Goal: Transaction & Acquisition: Purchase product/service

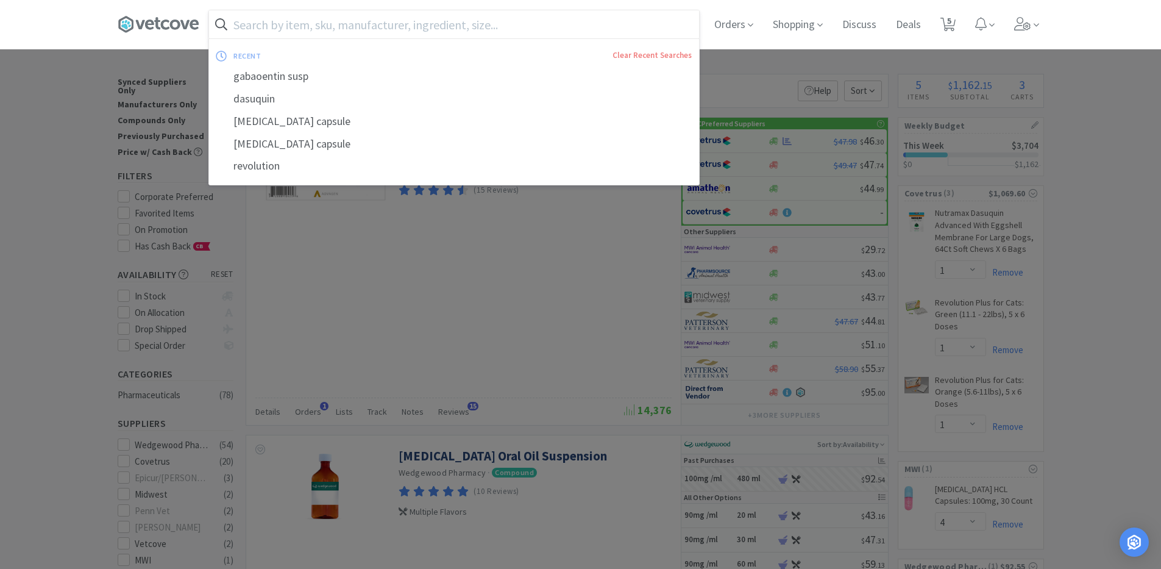
select select "1"
select select "4"
select select "1"
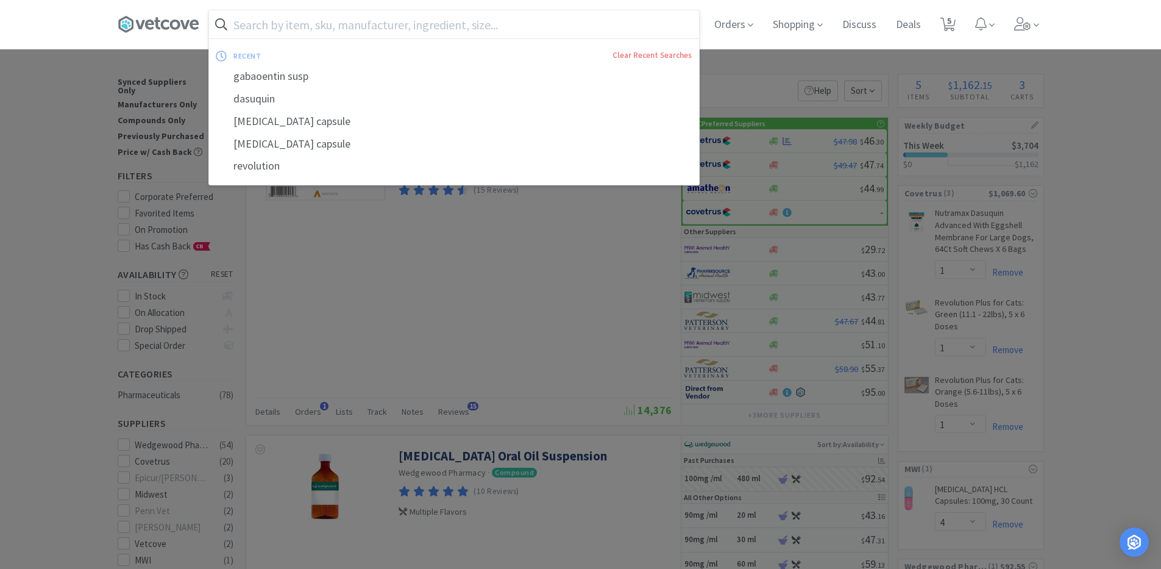
scroll to position [61, 0]
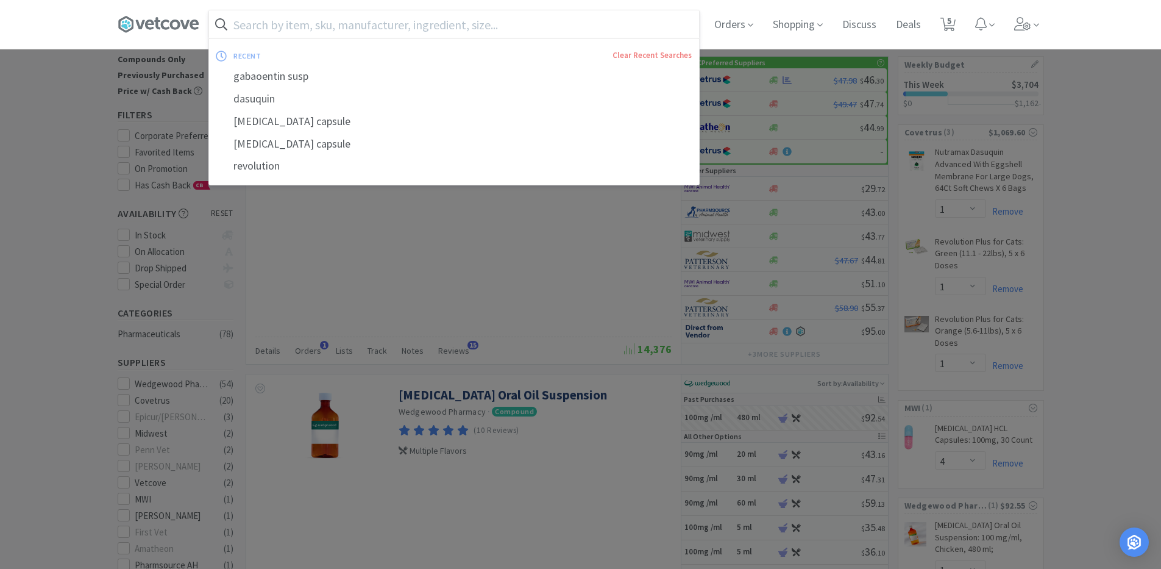
click at [347, 23] on input "text" at bounding box center [454, 24] width 490 height 28
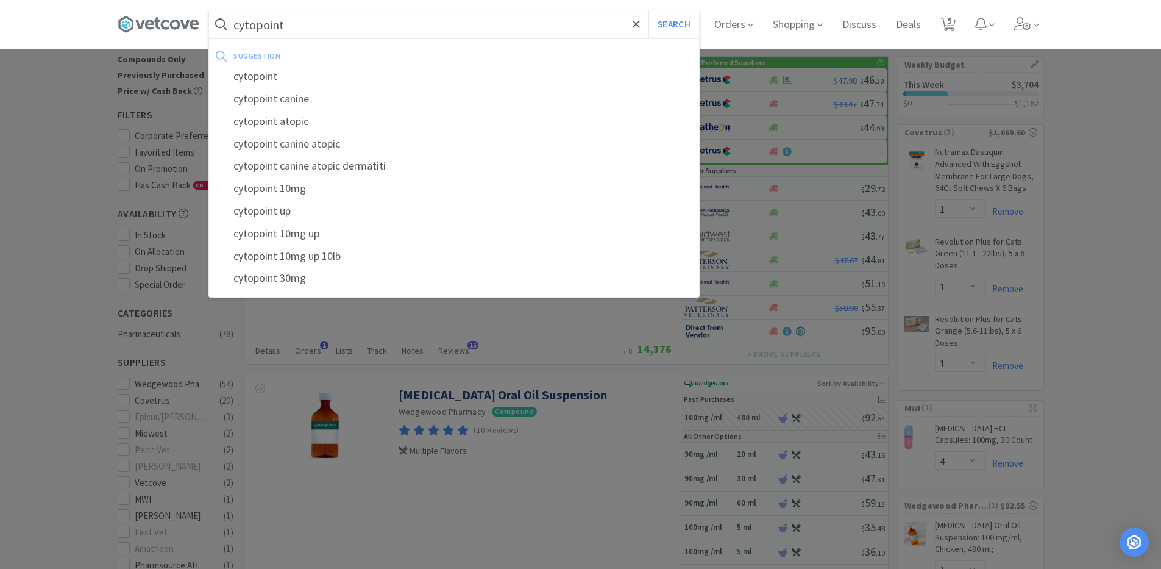
type input "cytopoint"
click at [649, 10] on button "Search" at bounding box center [674, 24] width 51 height 28
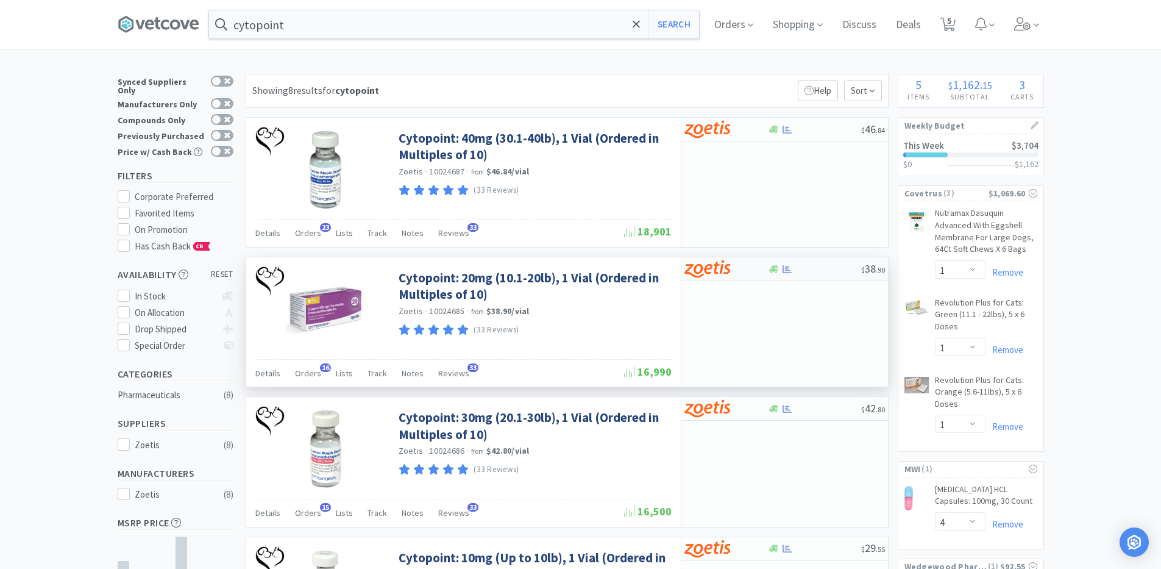
click at [806, 268] on div at bounding box center [814, 269] width 93 height 9
select select "10"
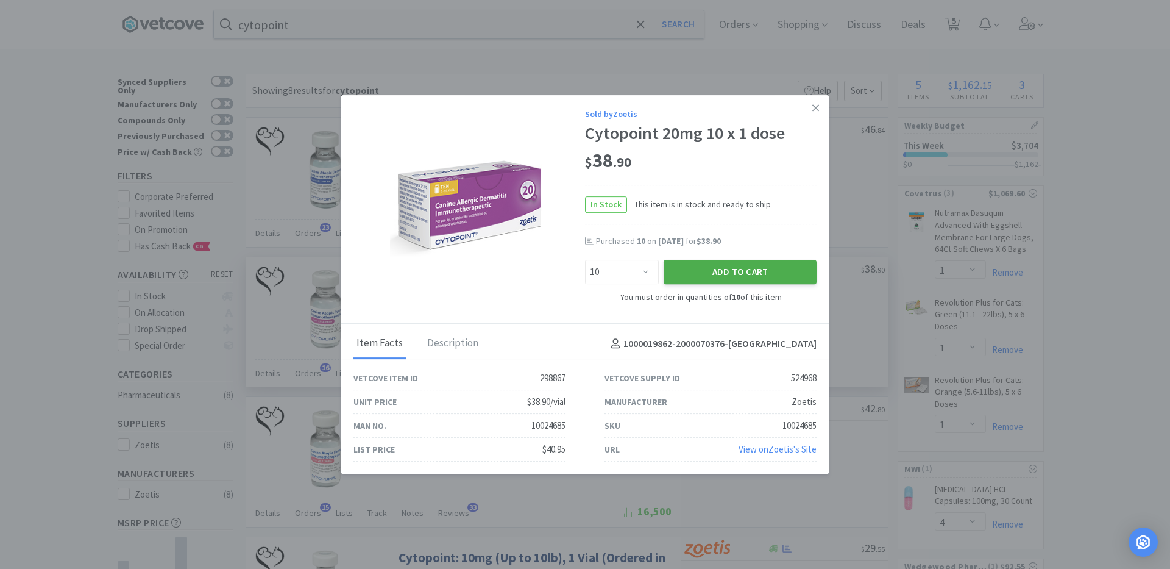
click at [703, 274] on button "Add to Cart" at bounding box center [740, 272] width 153 height 24
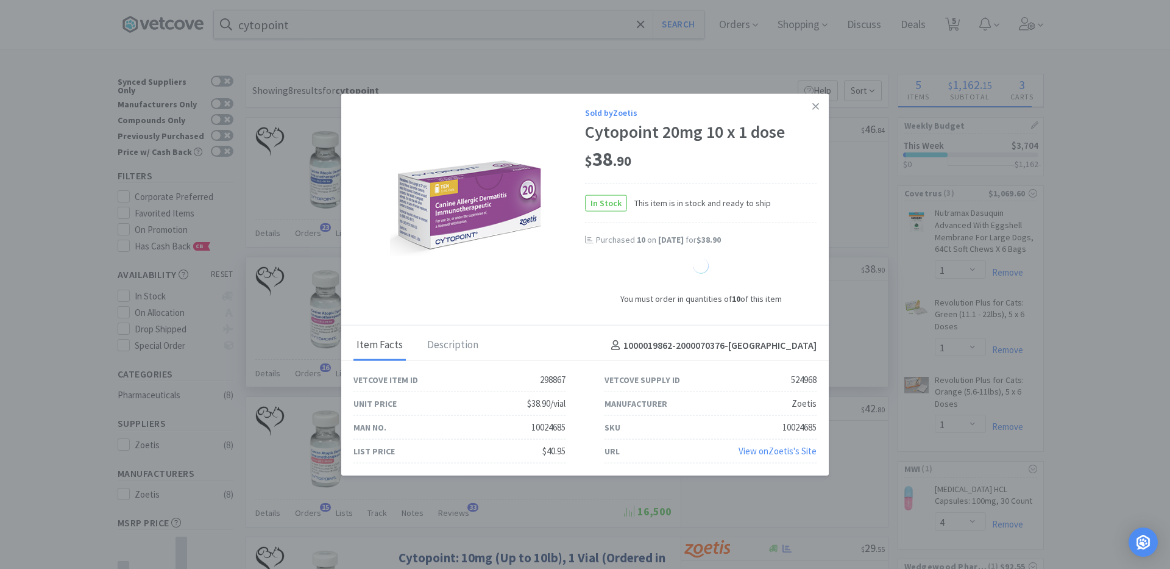
select select "10"
select select "1"
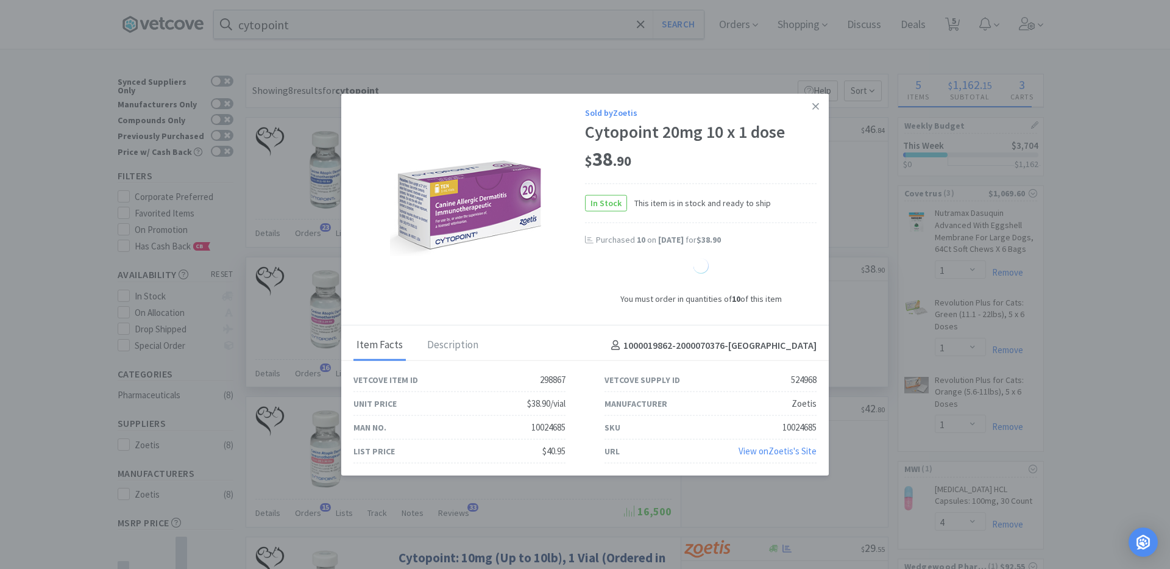
select select "1"
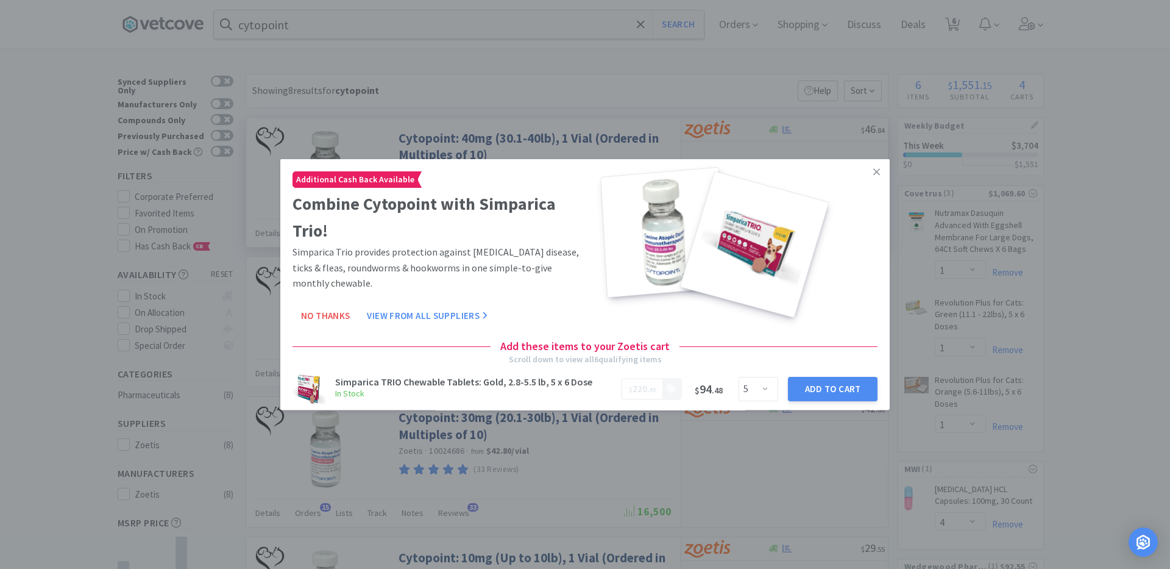
click at [874, 174] on icon at bounding box center [877, 171] width 7 height 11
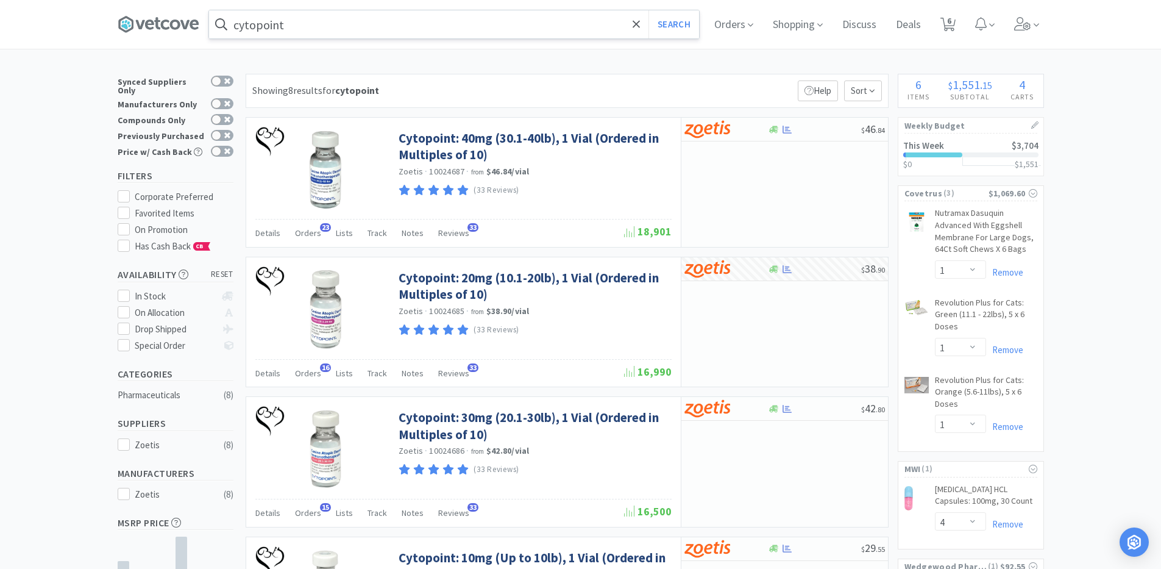
click at [308, 28] on input "cytopoint" at bounding box center [454, 24] width 490 height 28
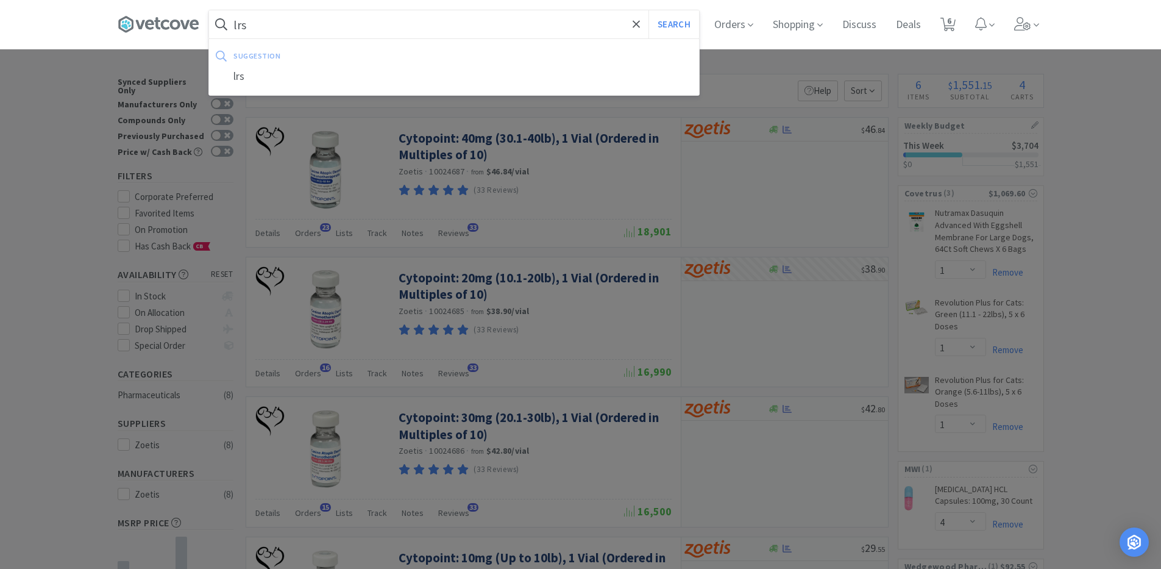
type input "lrs"
click at [649, 10] on button "Search" at bounding box center [674, 24] width 51 height 28
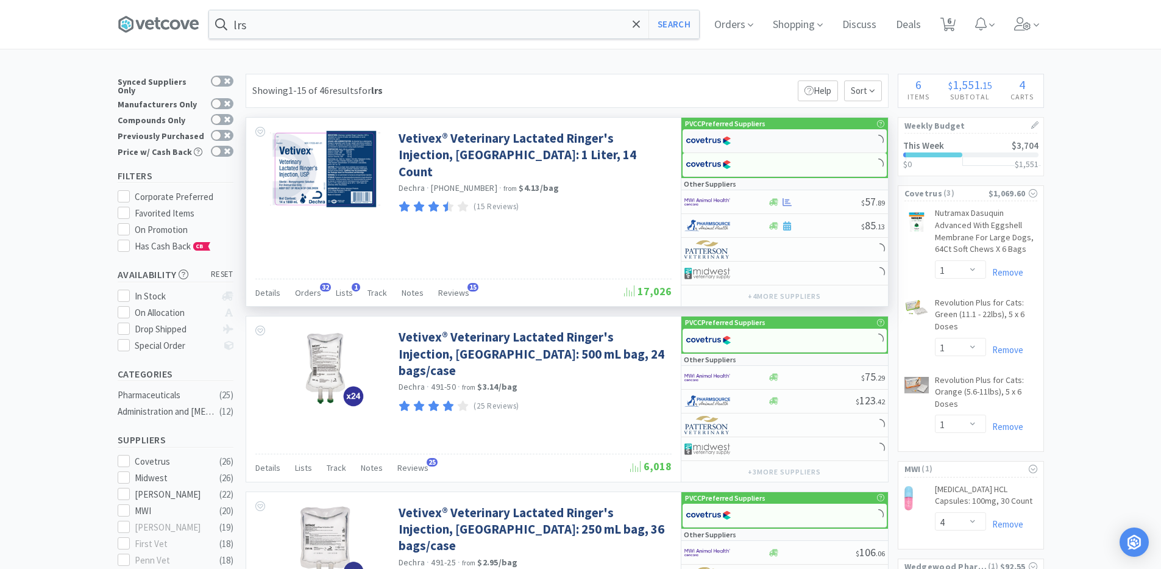
click at [747, 141] on div at bounding box center [719, 140] width 67 height 21
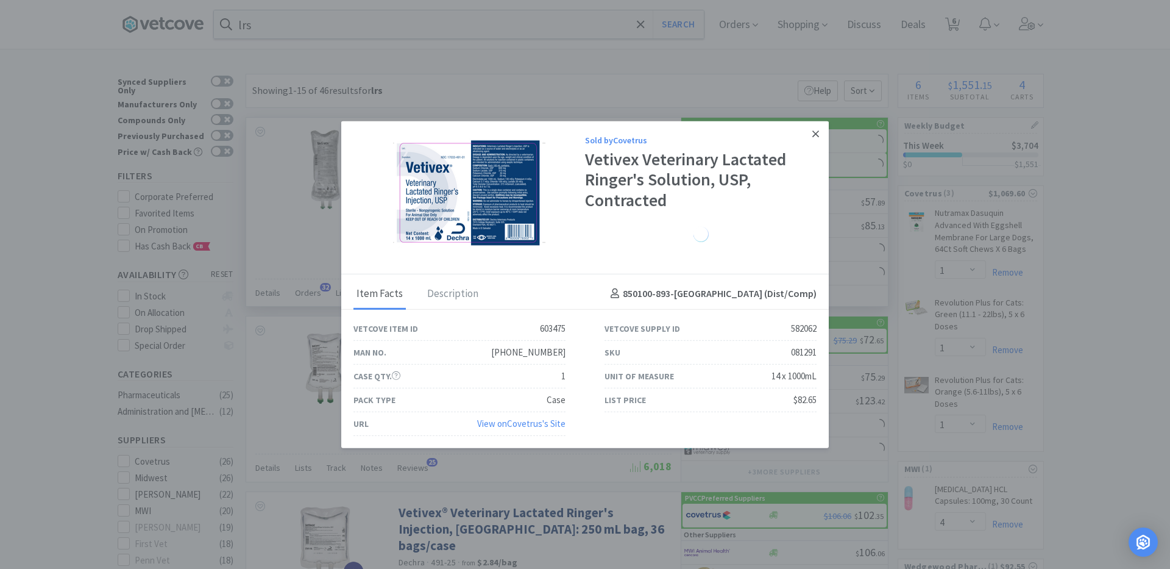
click at [816, 138] on div "Sold by Covetrus Vetivex Veterinary Lactated Ringer's Solution, USP, Contracted" at bounding box center [585, 197] width 488 height 153
select select "1"
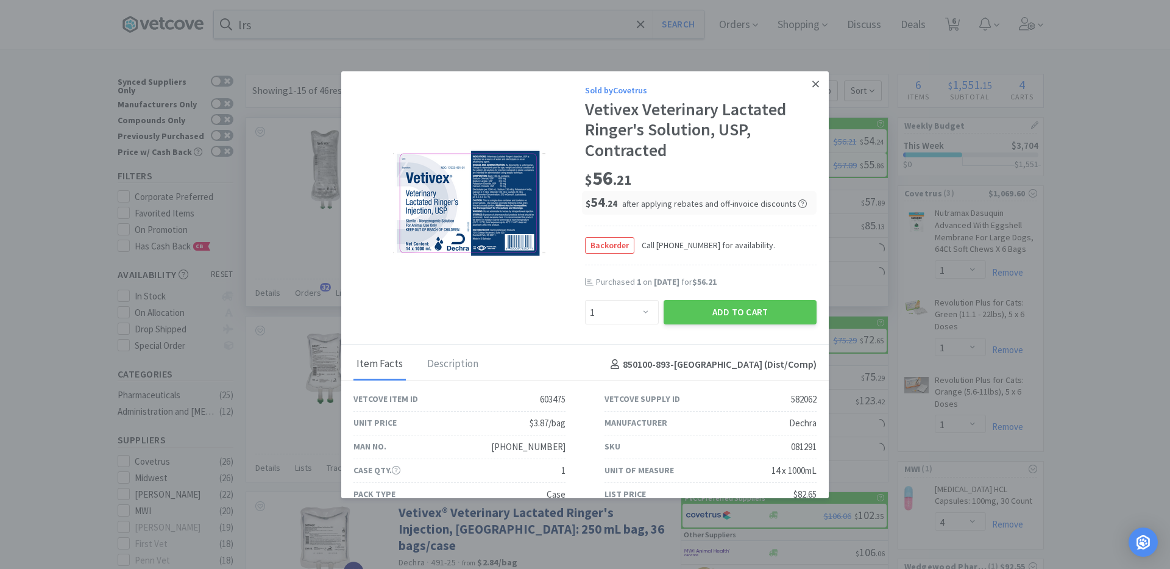
click at [805, 88] on link at bounding box center [815, 84] width 21 height 26
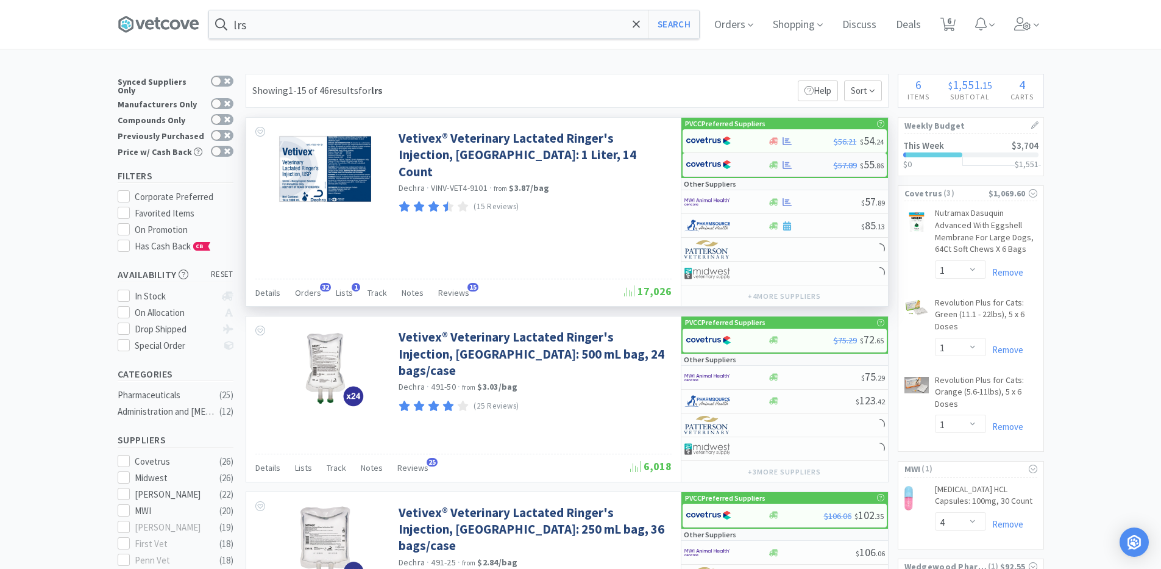
click at [767, 162] on div at bounding box center [727, 164] width 82 height 21
select select "1"
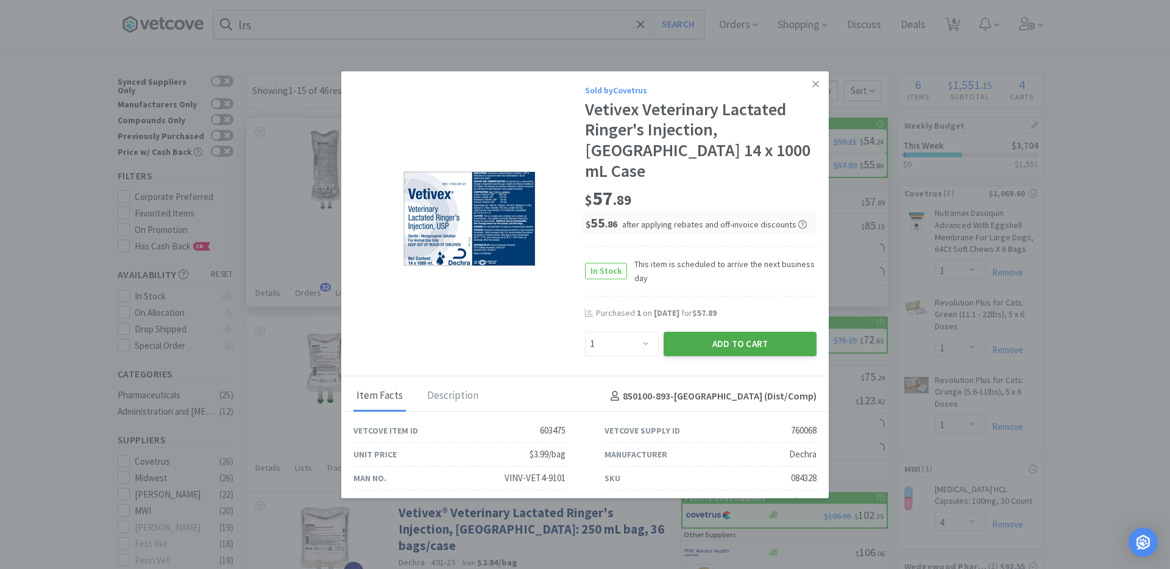
click at [691, 332] on button "Add to Cart" at bounding box center [740, 344] width 153 height 24
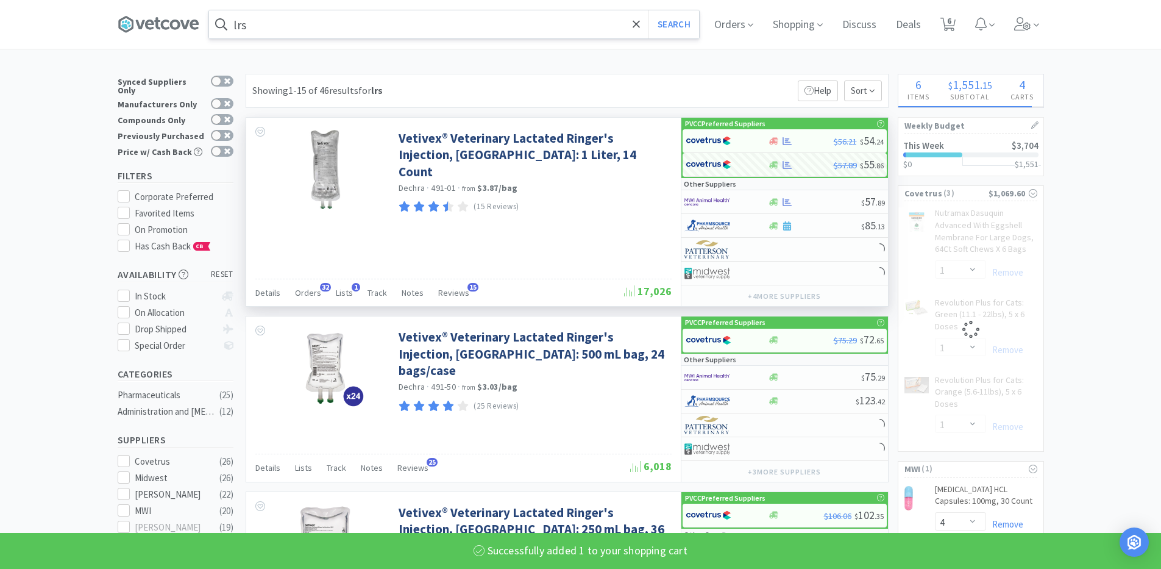
select select "1"
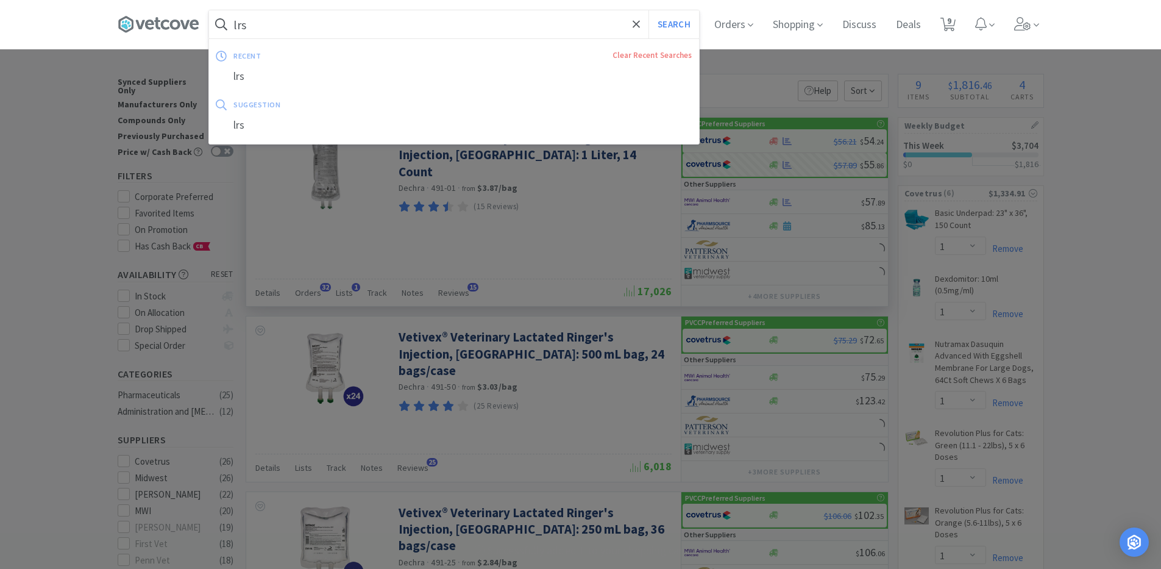
click at [290, 22] on input "lrs" at bounding box center [454, 24] width 490 height 28
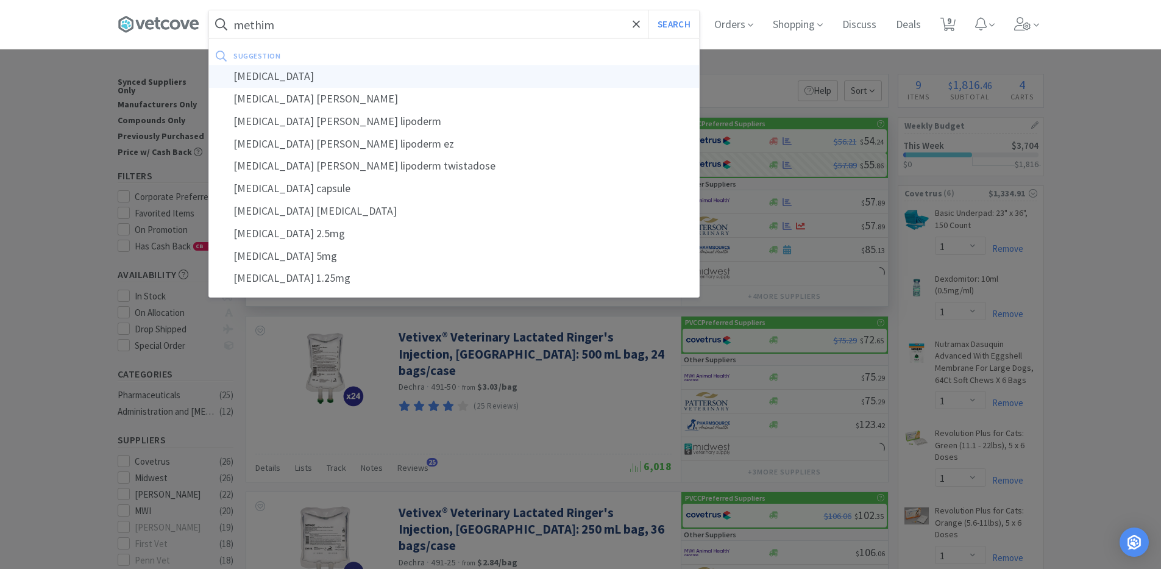
click at [297, 82] on div "[MEDICAL_DATA]" at bounding box center [454, 76] width 490 height 23
type input "[MEDICAL_DATA]"
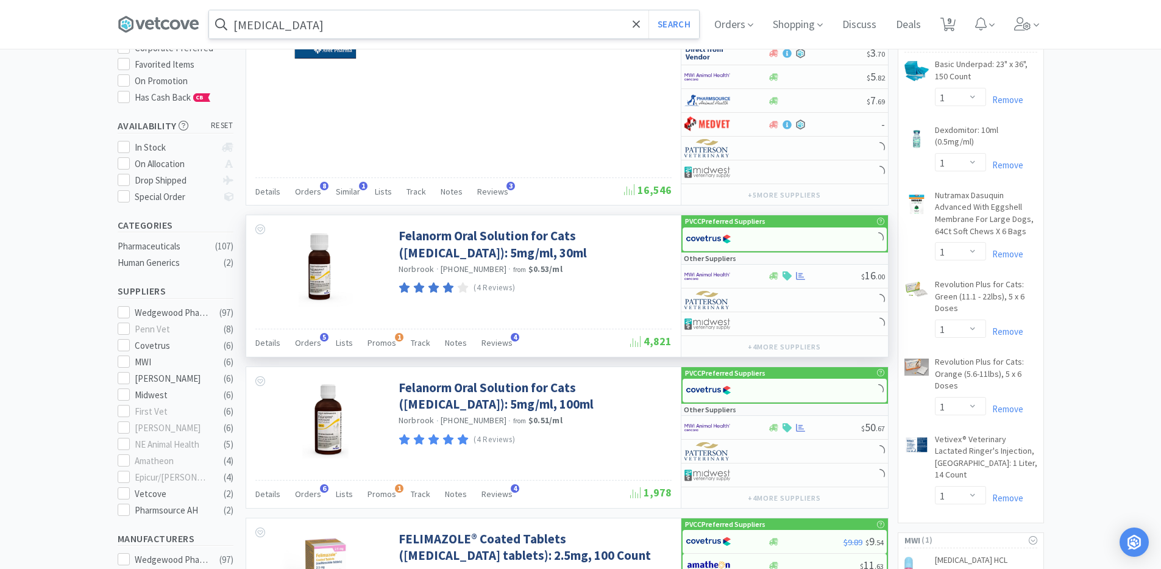
scroll to position [183, 0]
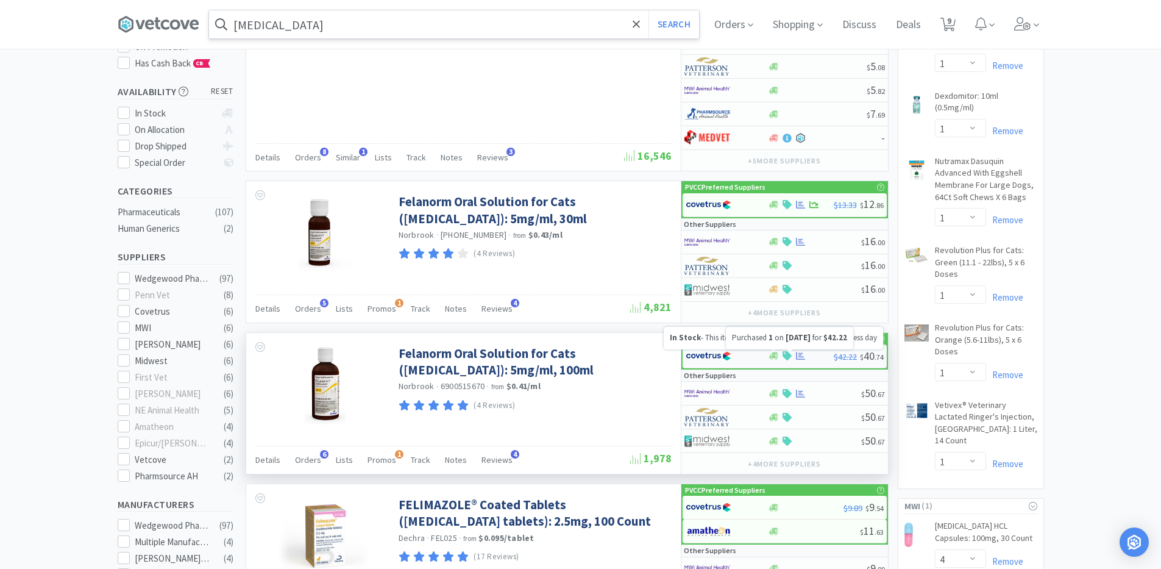
click at [798, 357] on icon at bounding box center [800, 355] width 9 height 9
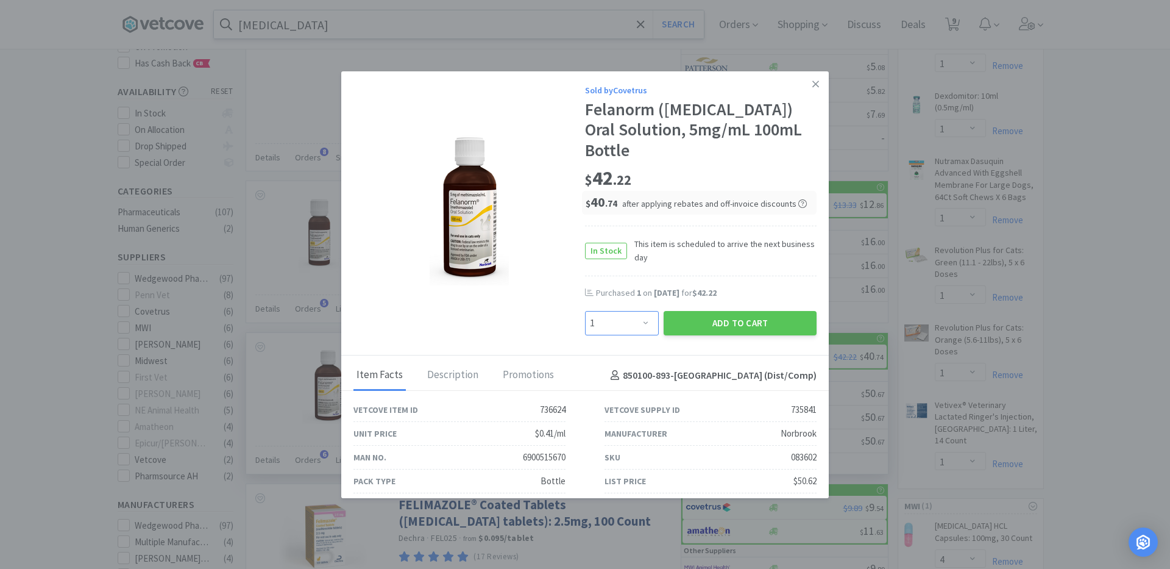
click at [635, 320] on select "Enter Quantity 1 2 3 4 5 6 7 8 9 10 11 12 13 14 15 16 17 18 19 20 Enter Quantity" at bounding box center [622, 323] width 74 height 24
select select "2"
click at [585, 311] on select "Enter Quantity 1 2 3 4 5 6 7 8 9 10 11 12 13 14 15 16 17 18 19 20 Enter Quantity" at bounding box center [622, 323] width 74 height 24
click at [717, 322] on button "Add to Cart" at bounding box center [740, 323] width 153 height 24
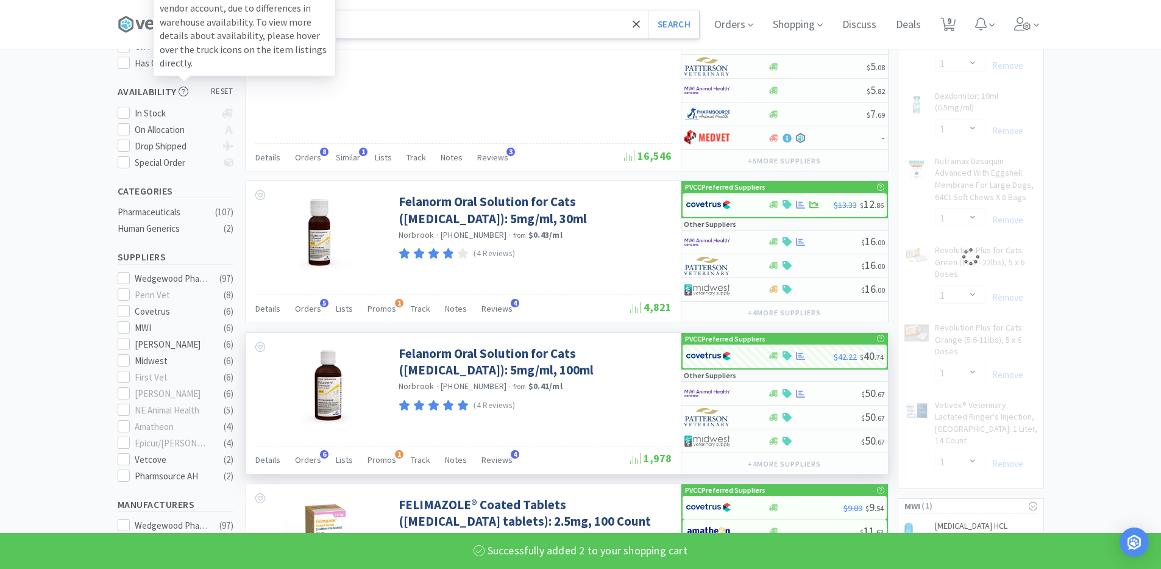
select select "2"
select select "1"
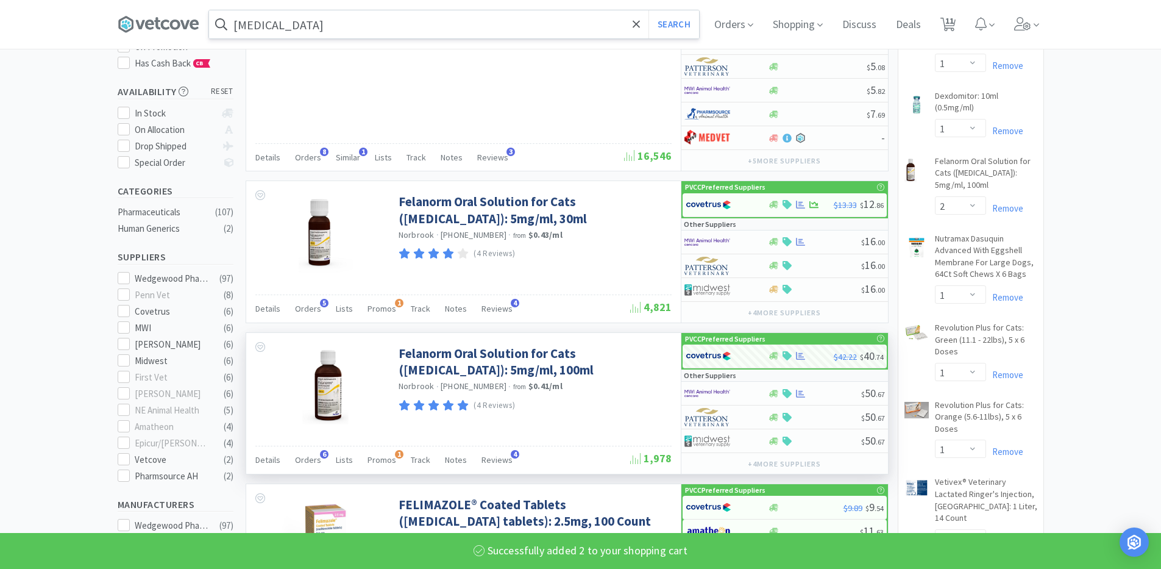
click at [386, 30] on input "[MEDICAL_DATA]" at bounding box center [454, 24] width 490 height 28
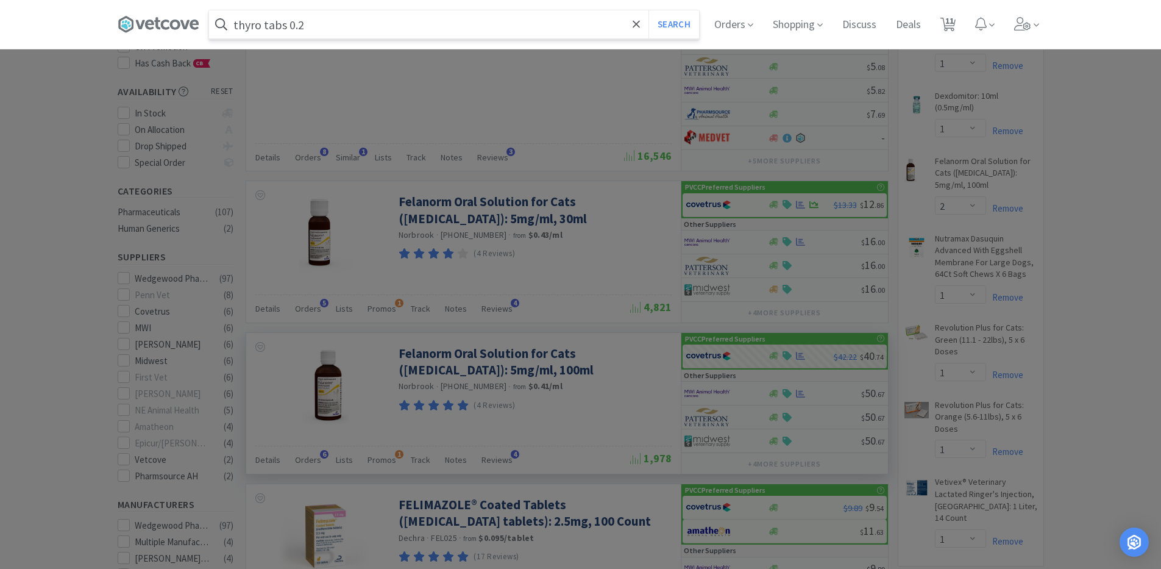
type input "thyro tabs 0.2"
click at [649, 10] on button "Search" at bounding box center [674, 24] width 51 height 28
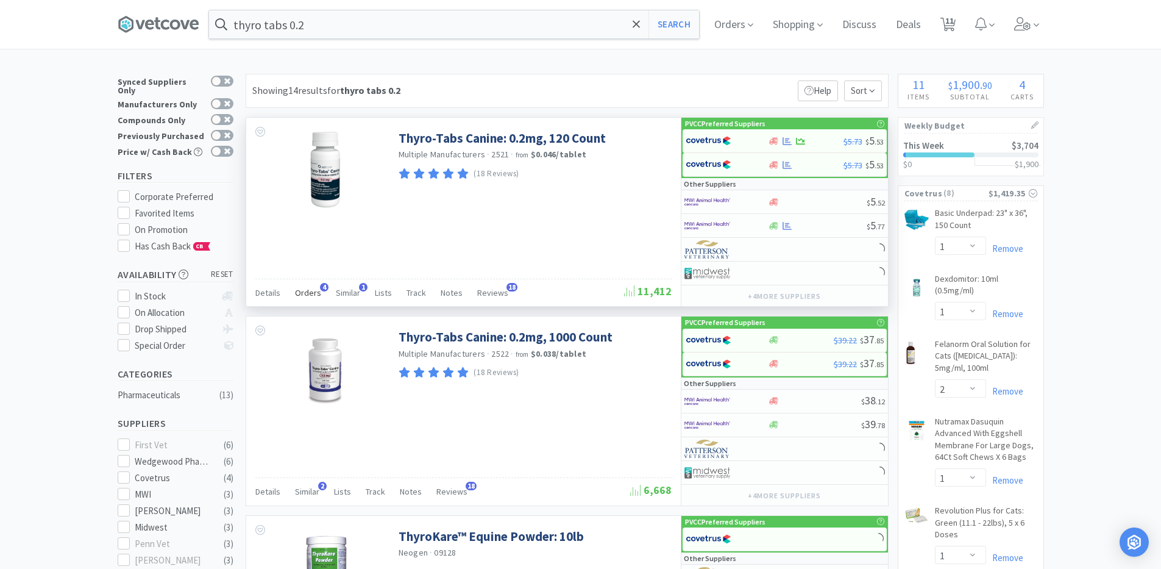
click at [312, 296] on span "Orders" at bounding box center [308, 292] width 26 height 11
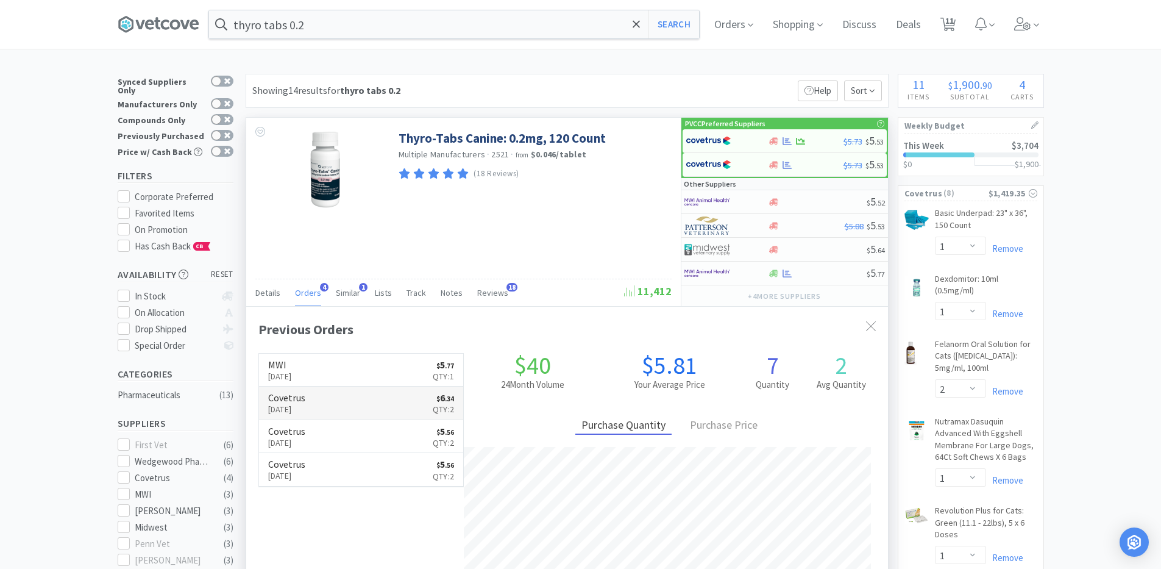
scroll to position [316, 642]
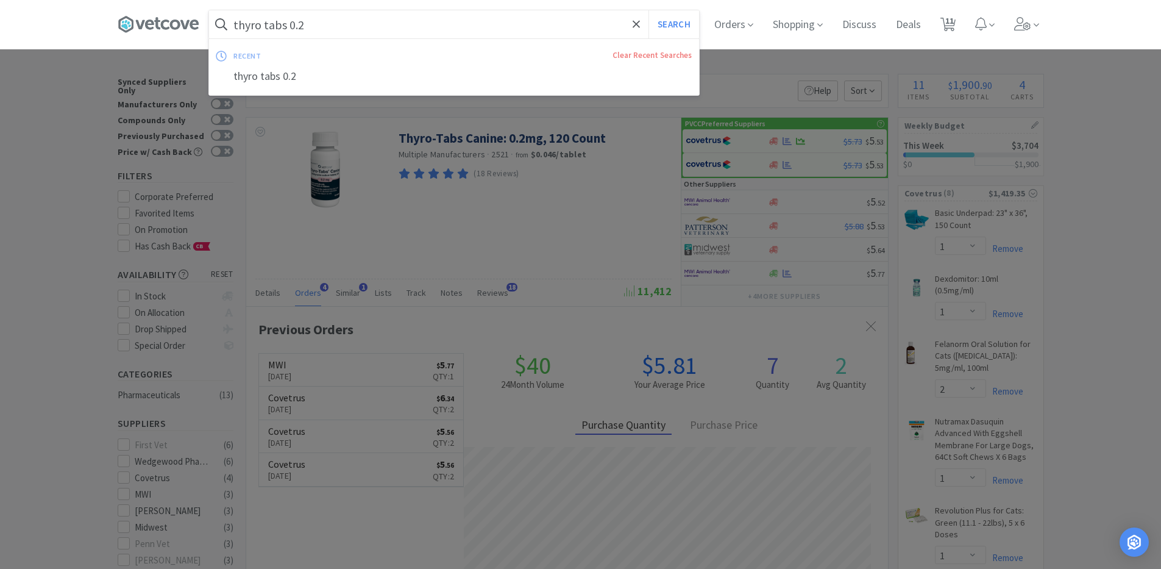
click at [319, 38] on input "thyro tabs 0.2" at bounding box center [454, 24] width 490 height 28
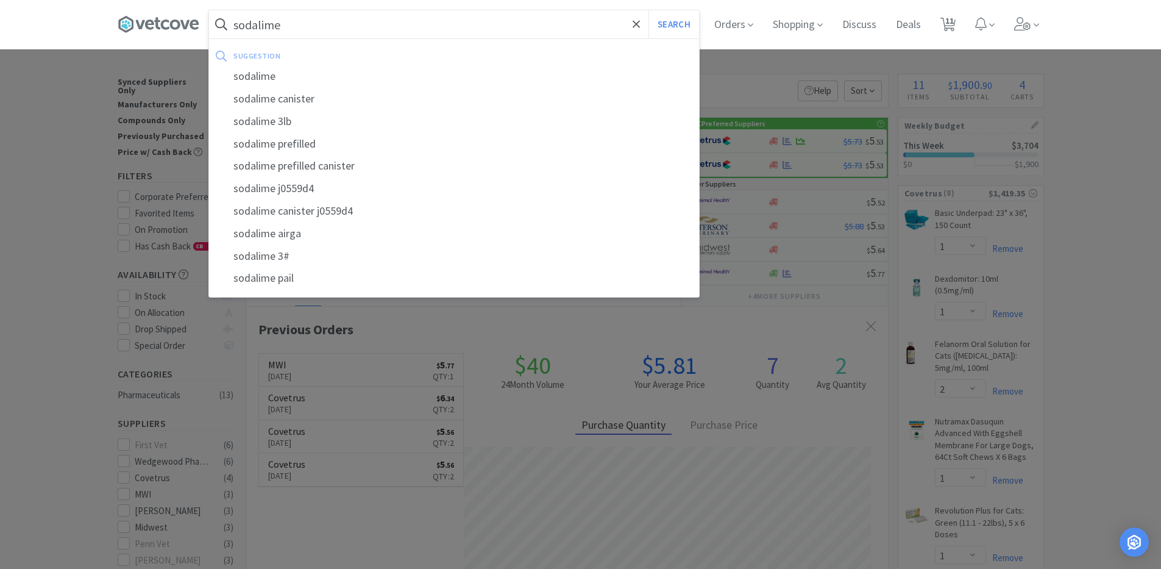
type input "sodalime"
click at [649, 10] on button "Search" at bounding box center [674, 24] width 51 height 28
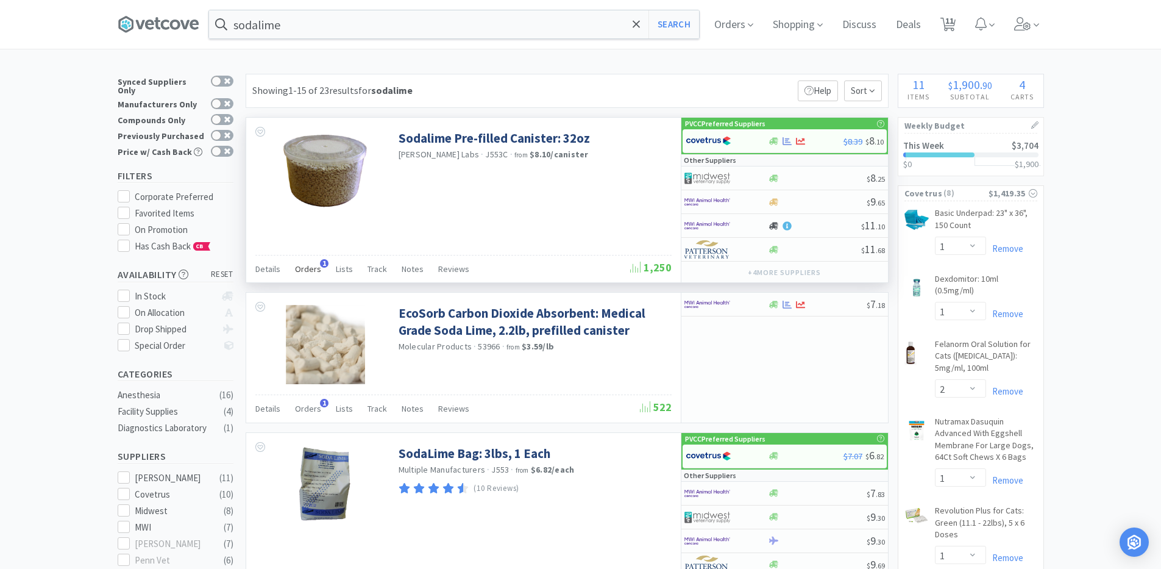
click at [315, 273] on span "Orders" at bounding box center [308, 268] width 26 height 11
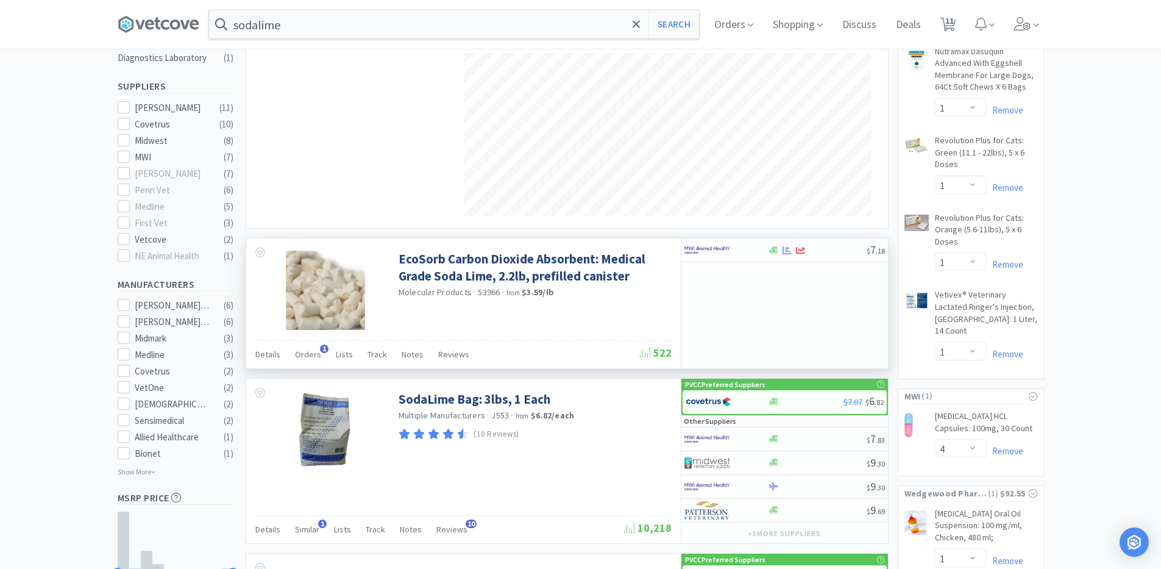
scroll to position [427, 0]
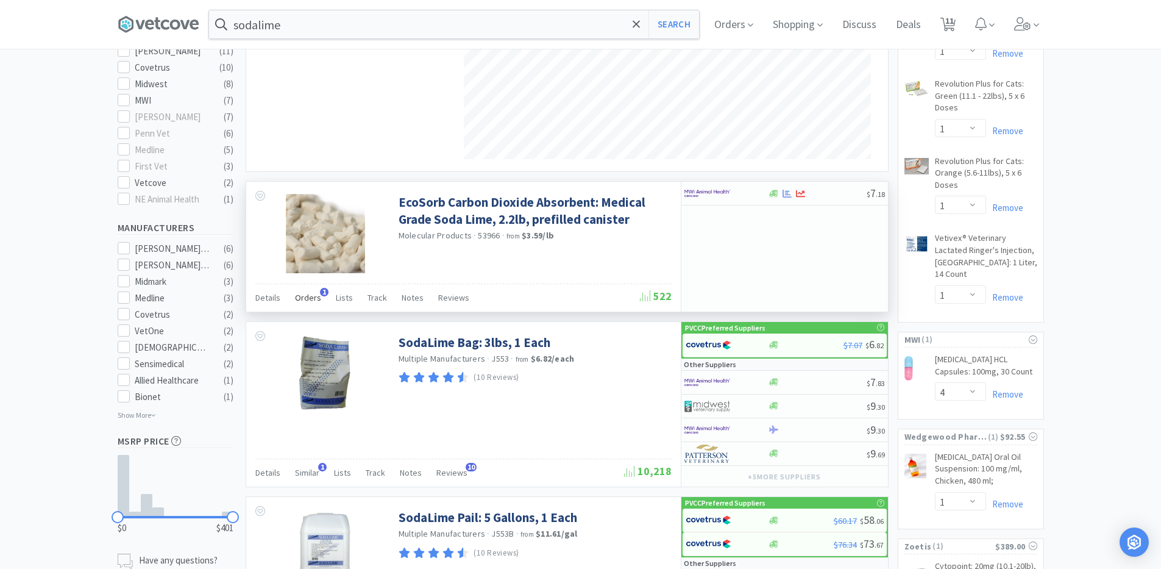
click at [316, 297] on span "Orders" at bounding box center [308, 297] width 26 height 11
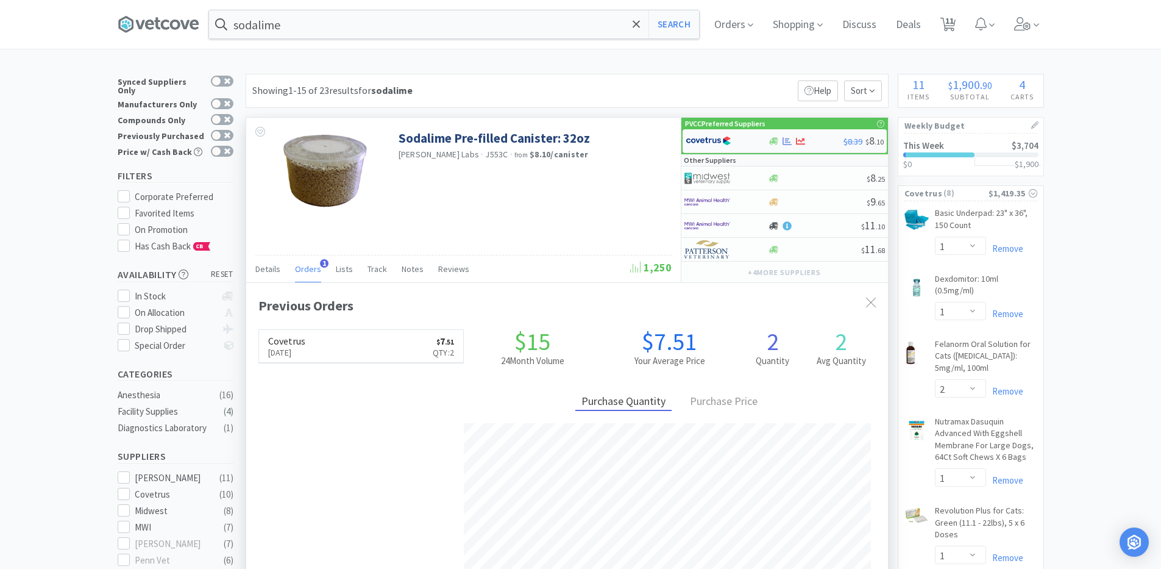
scroll to position [316, 642]
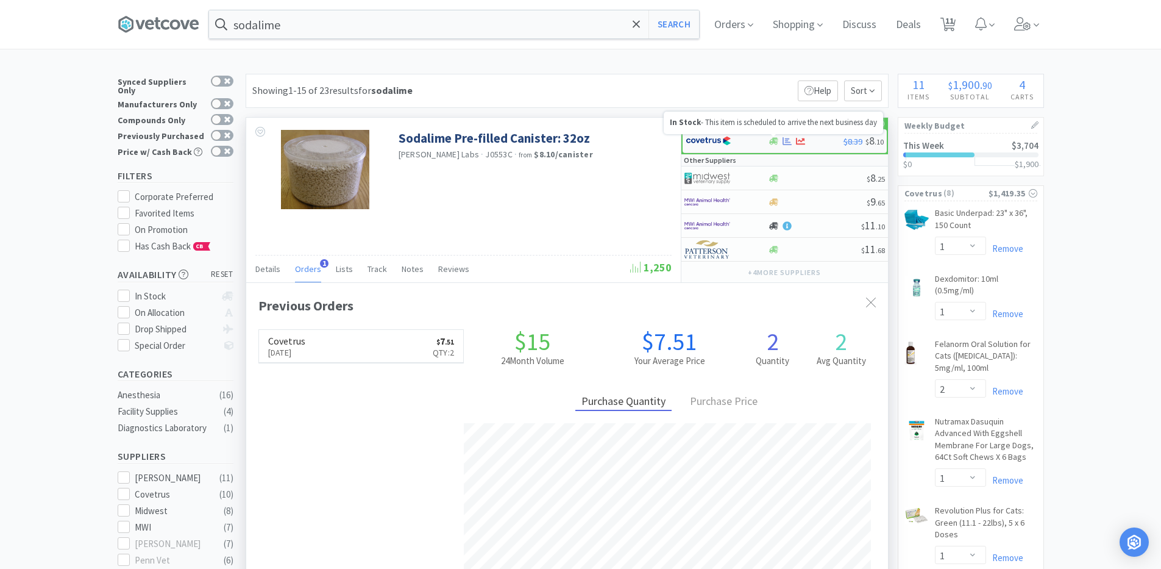
click at [769, 145] on icon at bounding box center [773, 141] width 9 height 9
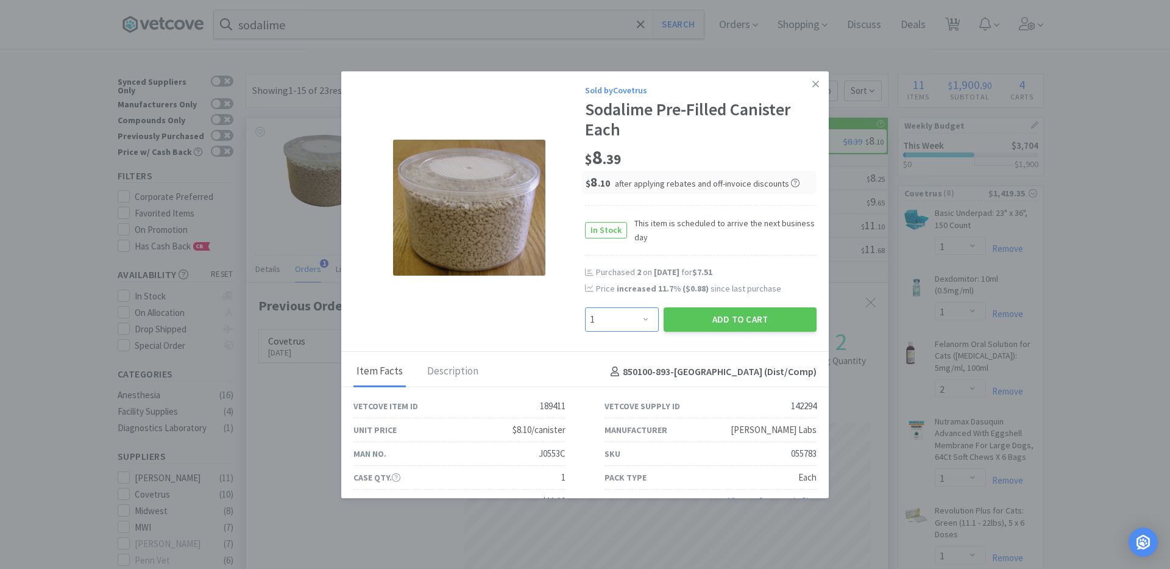
drag, startPoint x: 641, startPoint y: 326, endPoint x: 647, endPoint y: 325, distance: 6.2
click at [647, 325] on select "Enter Quantity 1 2 3 4 5 6 7 8 9 10 11 12 13 14 15 16 17 18 19 20 Enter Quantity" at bounding box center [622, 319] width 74 height 24
select select "2"
click at [585, 307] on select "Enter Quantity 1 2 3 4 5 6 7 8 9 10 11 12 13 14 15 16 17 18 19 20 Enter Quantity" at bounding box center [622, 319] width 74 height 24
click at [685, 316] on button "Add to Cart" at bounding box center [740, 319] width 153 height 24
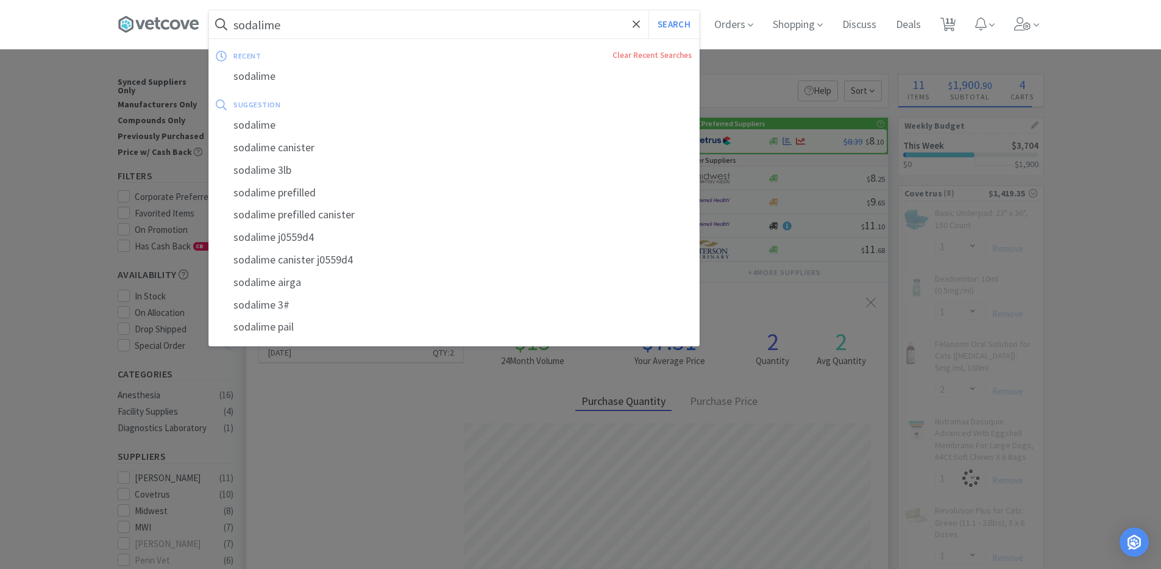
click at [297, 29] on input "sodalime" at bounding box center [454, 24] width 490 height 28
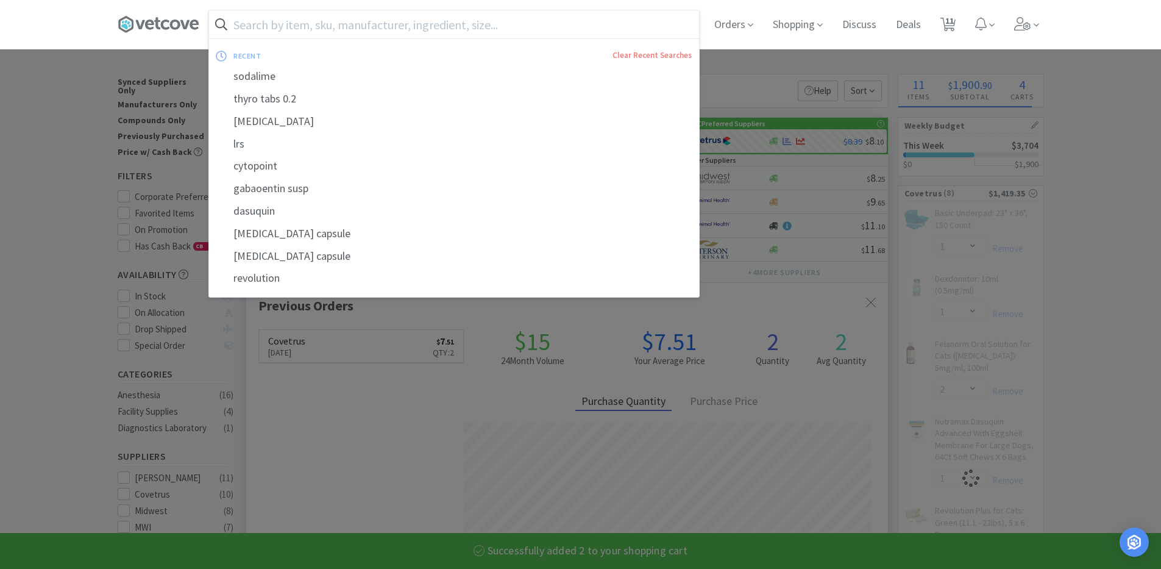
select select "2"
select select "1"
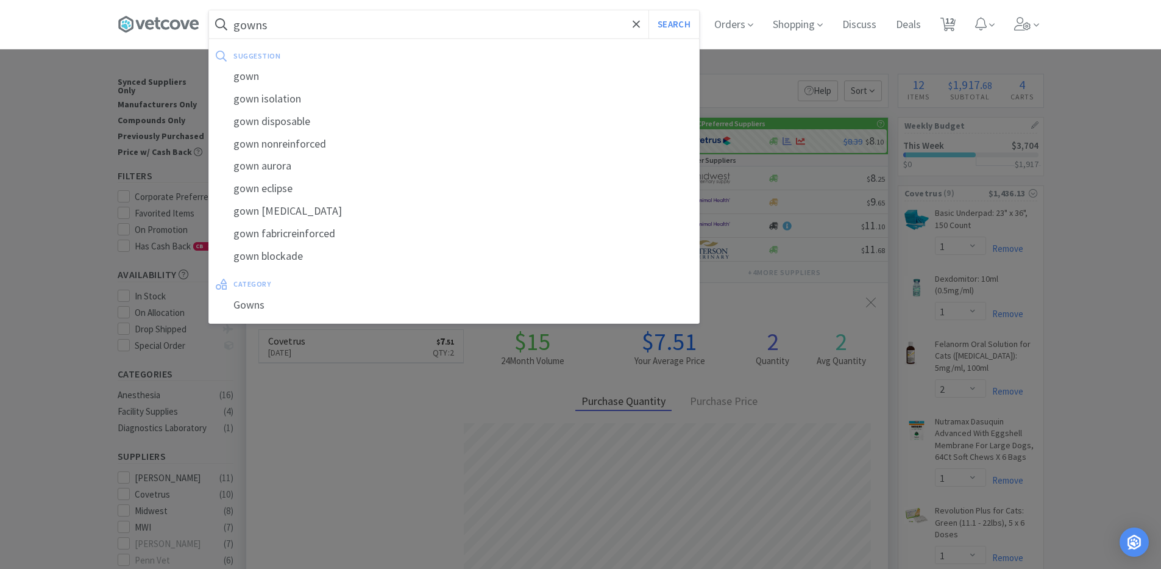
type input "gowns"
click at [649, 10] on button "Search" at bounding box center [674, 24] width 51 height 28
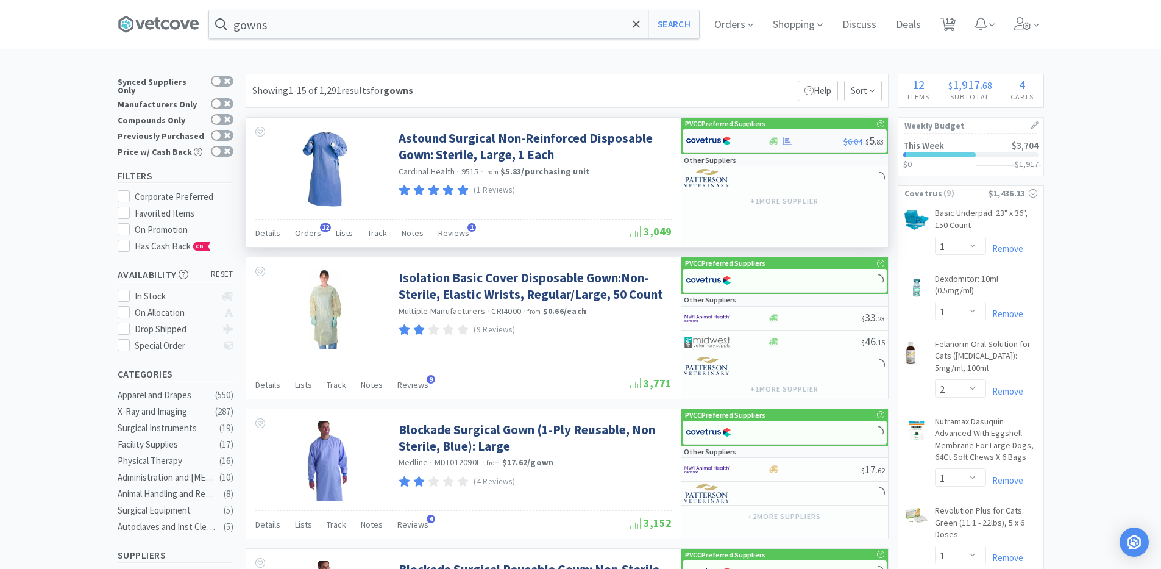
click at [768, 137] on div at bounding box center [774, 141] width 12 height 9
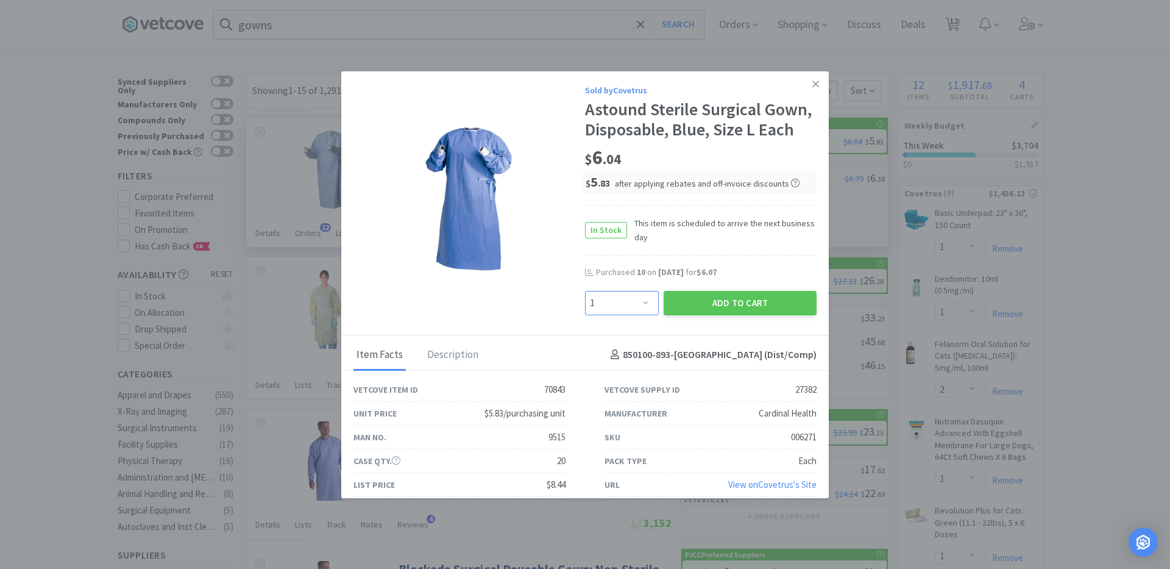
click at [642, 305] on select "Enter Quantity 1 2 3 4 5 6 7 8 9 10 11 12 13 14 15 16 17 18 19 20 Enter Quantity" at bounding box center [622, 303] width 74 height 24
select select "6"
click at [585, 291] on select "Enter Quantity 1 2 3 4 5 6 7 8 9 10 11 12 13 14 15 16 17 18 19 20 Enter Quantity" at bounding box center [622, 303] width 74 height 24
drag, startPoint x: 707, startPoint y: 289, endPoint x: 708, endPoint y: 302, distance: 12.8
click at [708, 294] on div "Add to Cart" at bounding box center [740, 302] width 158 height 29
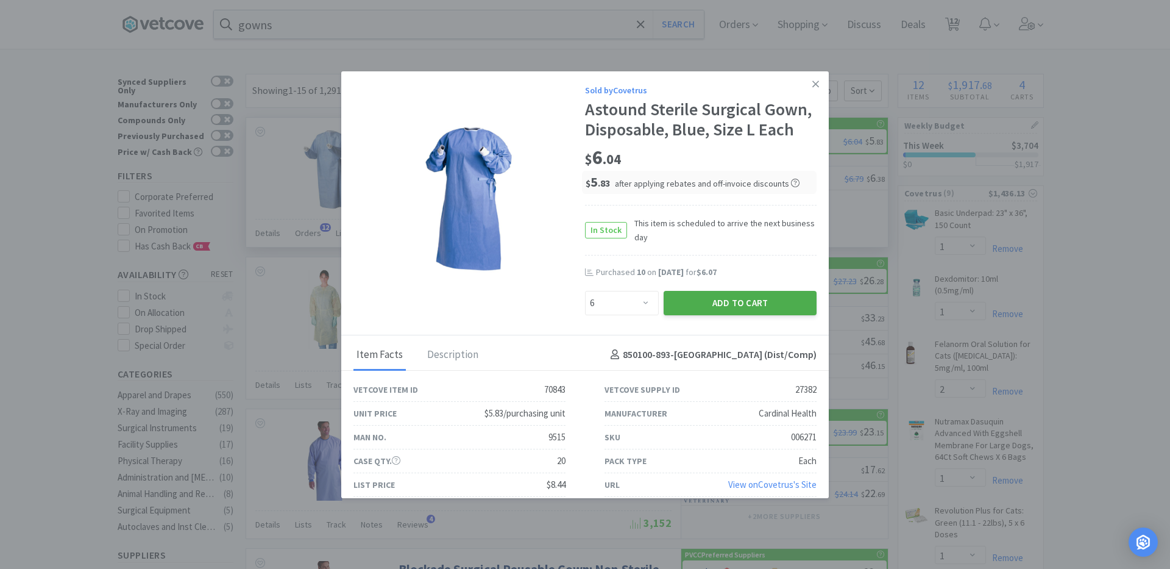
click at [708, 302] on button "Add to Cart" at bounding box center [740, 303] width 153 height 24
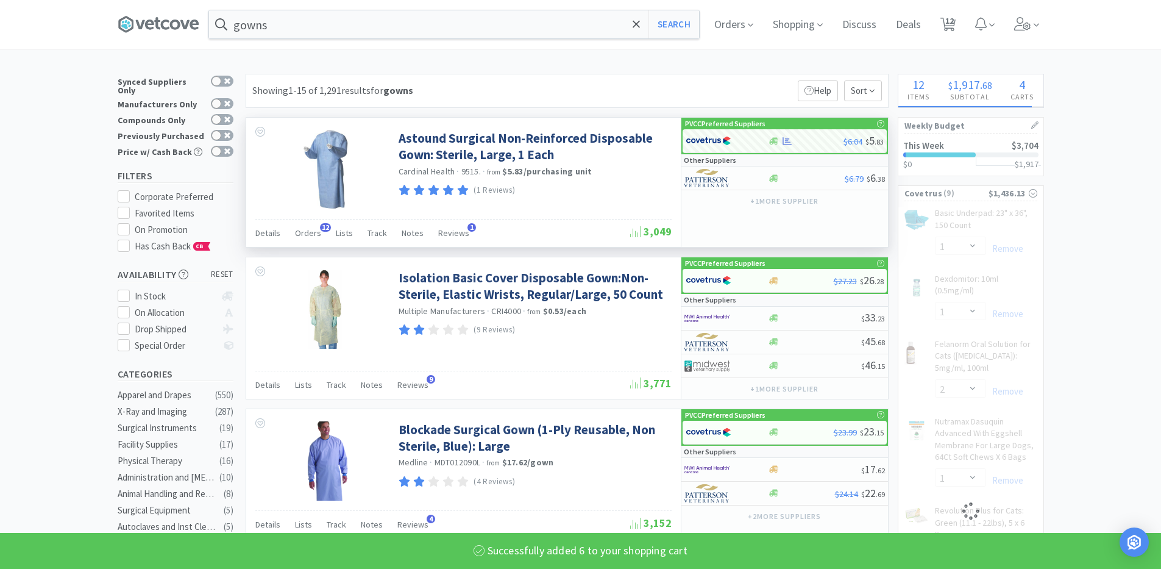
select select "6"
select select "1"
select select "2"
select select "1"
select select "2"
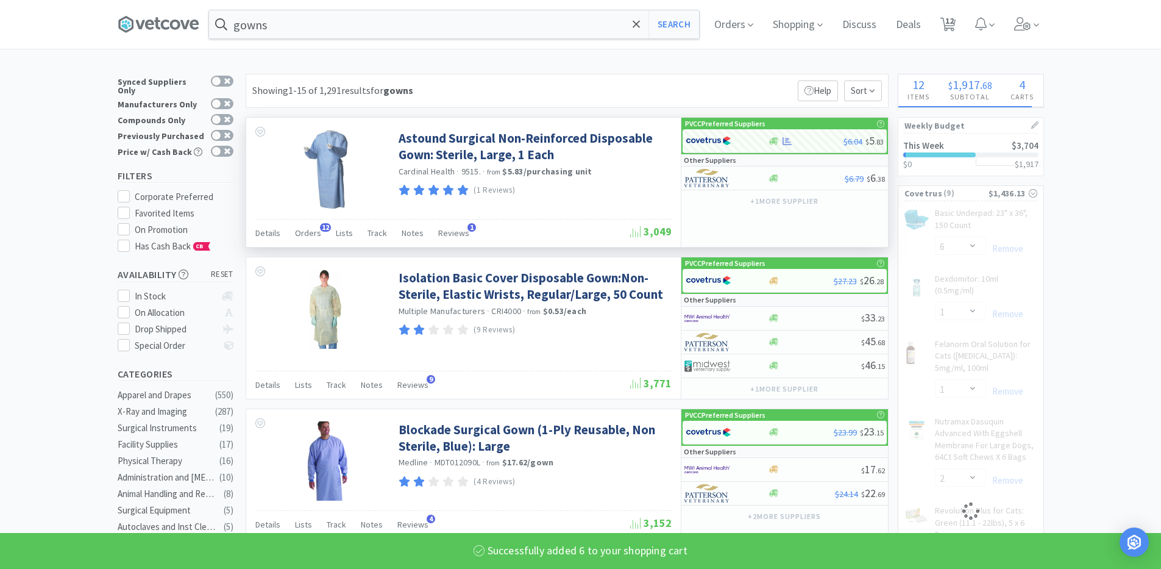
select select "1"
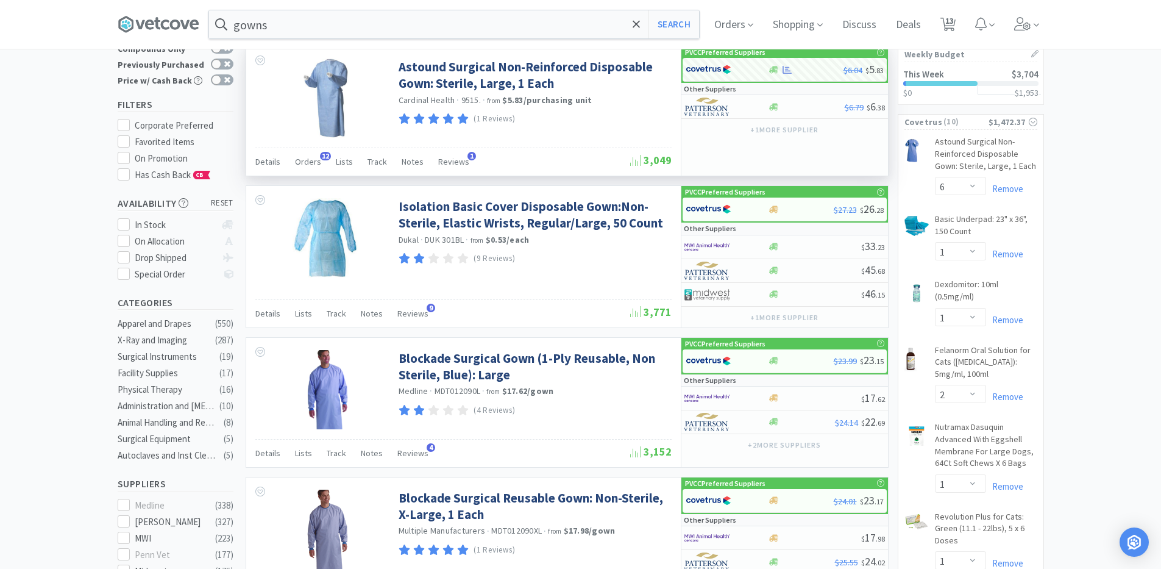
scroll to position [73, 0]
